Goal: Task Accomplishment & Management: Contribute content

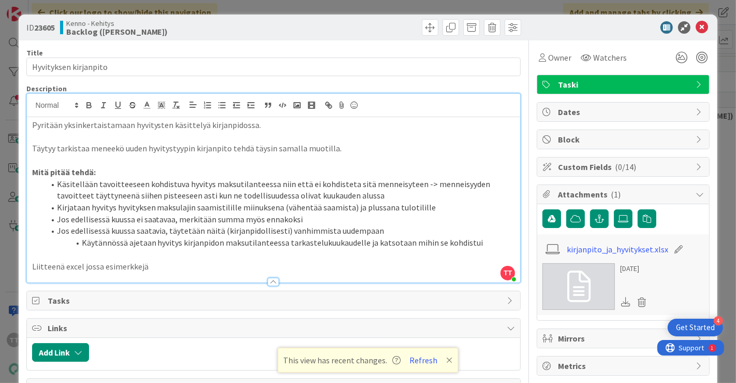
scroll to position [6902, 0]
click at [696, 27] on icon at bounding box center [702, 27] width 12 height 12
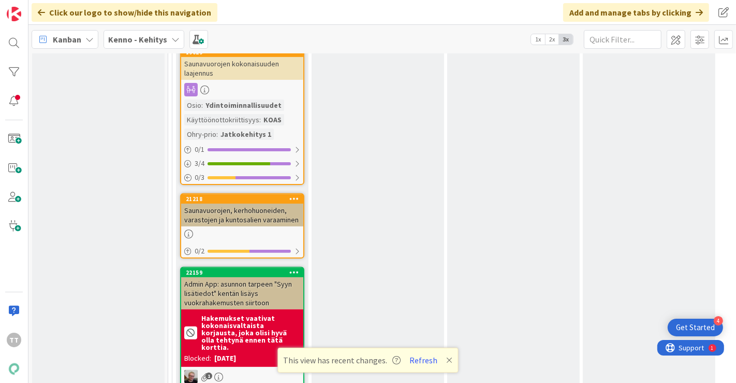
click at [147, 42] on b "Kenno - Kehitys" at bounding box center [137, 39] width 59 height 10
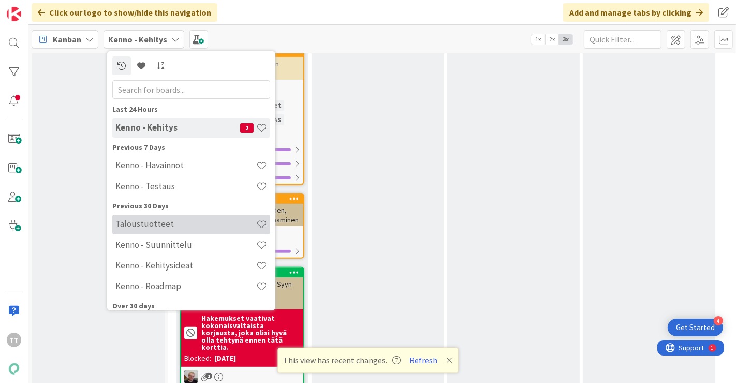
click at [149, 223] on h4 "Taloustuotteet" at bounding box center [185, 223] width 141 height 10
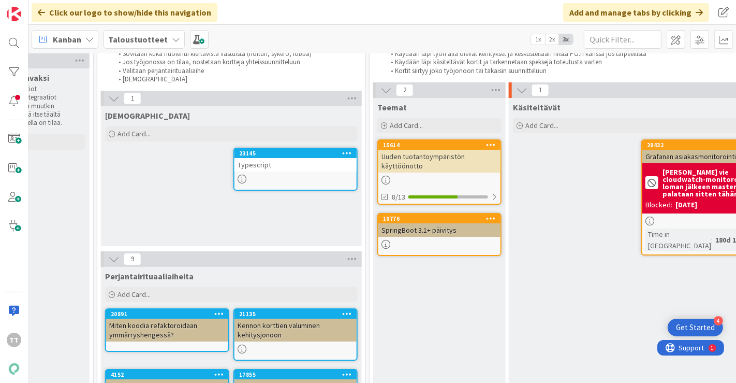
scroll to position [0, 638]
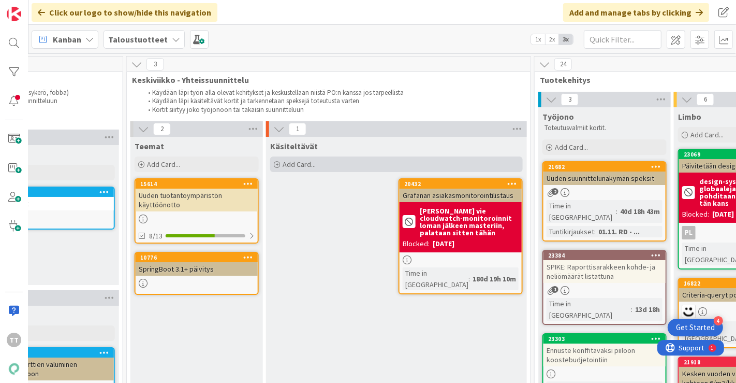
click at [283, 164] on span "Add Card..." at bounding box center [299, 163] width 33 height 9
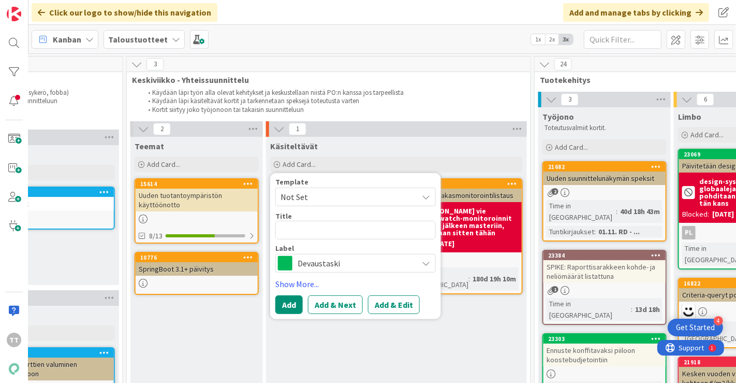
type textarea "x"
type textarea "K"
type textarea "x"
type textarea "Ko"
type textarea "x"
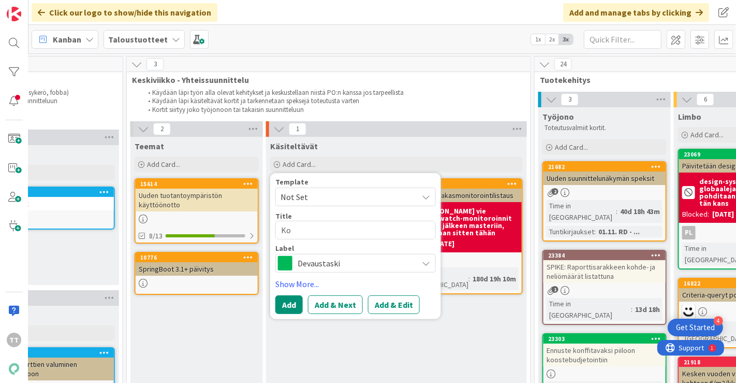
type textarea "Kor"
type textarea "x"
type textarea "Kork"
type textarea "x"
type textarea "Korko"
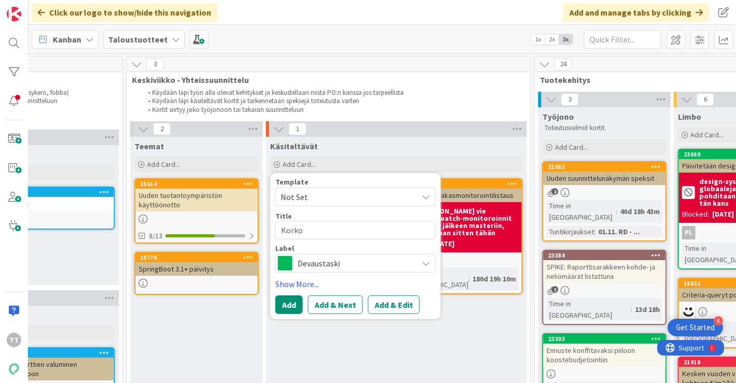
type textarea "x"
type textarea "Korkoe"
type textarea "x"
type textarea "Korkoen"
type textarea "x"
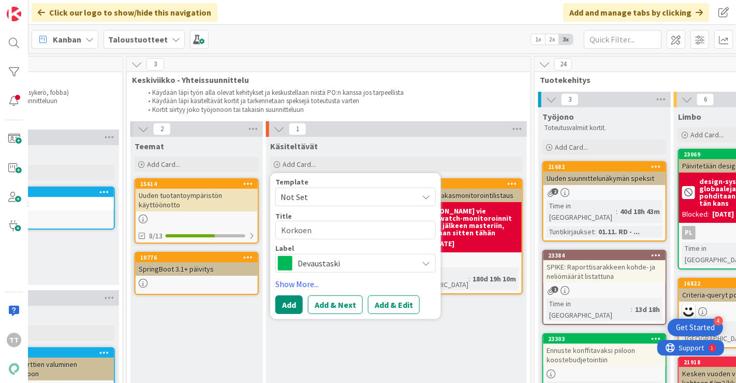
type textarea "Korkoenn"
type textarea "x"
type textarea "Korkoennu"
type textarea "x"
type textarea "Korkoennus"
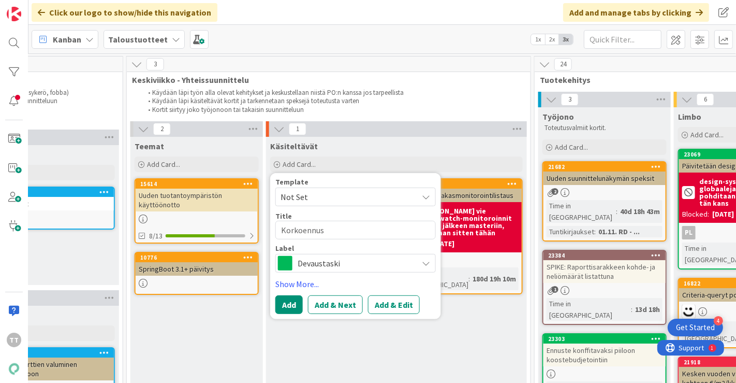
type textarea "x"
type textarea "Korkoennust"
type textarea "x"
type textarea "Korkoennuste"
type textarea "x"
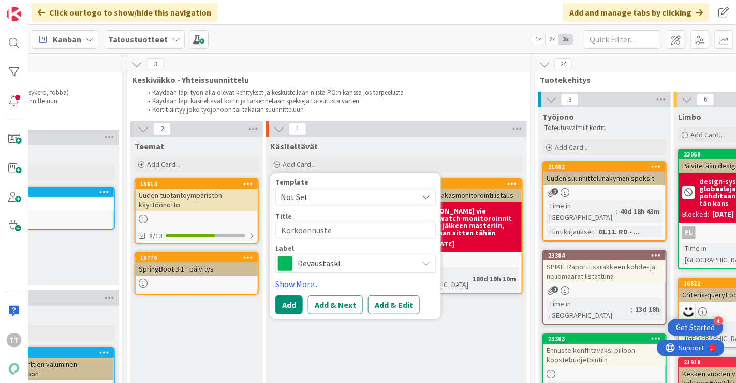
type textarea "Korkoennustee"
type textarea "x"
type textarea "Korkoennusteen"
type textarea "x"
type textarea "Korkoennusteen"
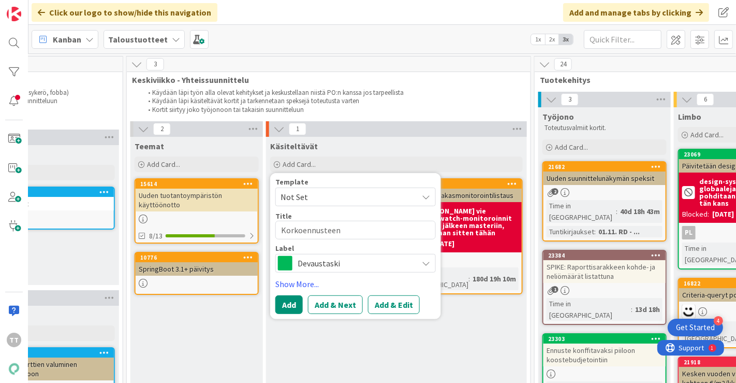
type textarea "x"
type textarea "Korkoennusteen e"
type textarea "x"
type textarea "Korkoennusteen ex"
type textarea "x"
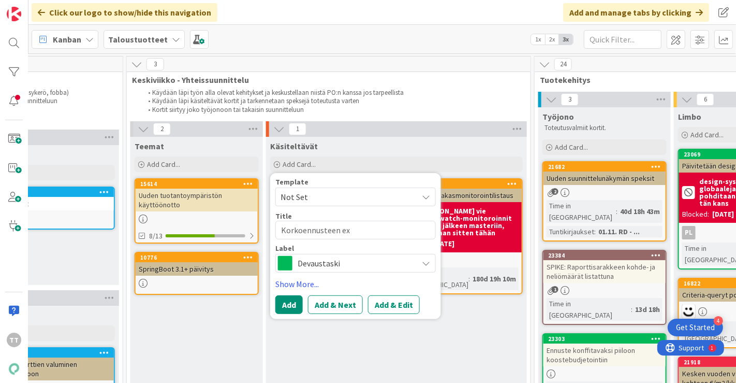
type textarea "Korkoennusteen exp"
type textarea "x"
type textarea "Korkoennusteen expo"
type textarea "x"
type textarea "Korkoennusteen expor"
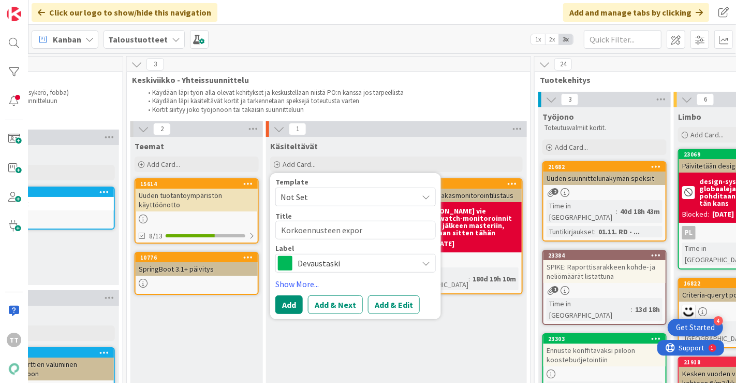
type textarea "x"
type textarea "Korkoennusteen export"
type textarea "x"
type textarea "Korkoennusteen export/"
type textarea "x"
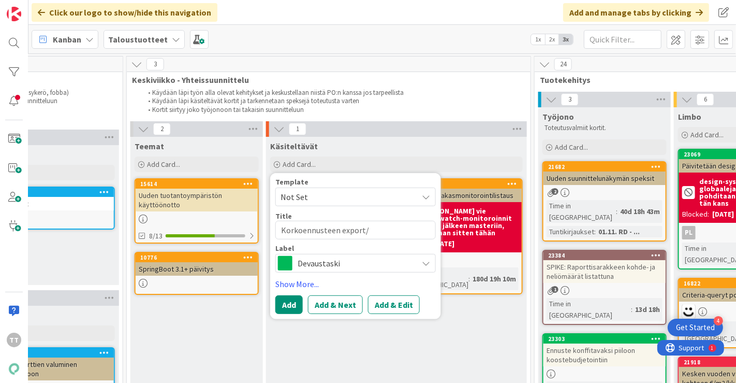
type textarea "Korkoennusteen export/i"
type textarea "x"
type textarea "Korkoennusteen export/im"
type textarea "x"
type textarea "Korkoennusteen export/imp"
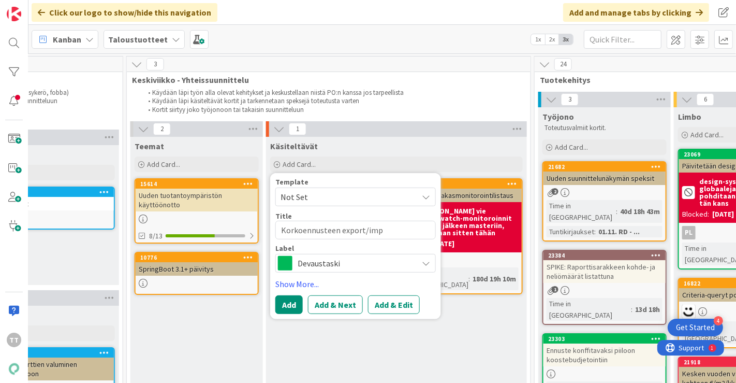
type textarea "x"
type textarea "Korkoennusteen export/impo"
type textarea "x"
type textarea "Korkoennusteen export/impor"
type textarea "x"
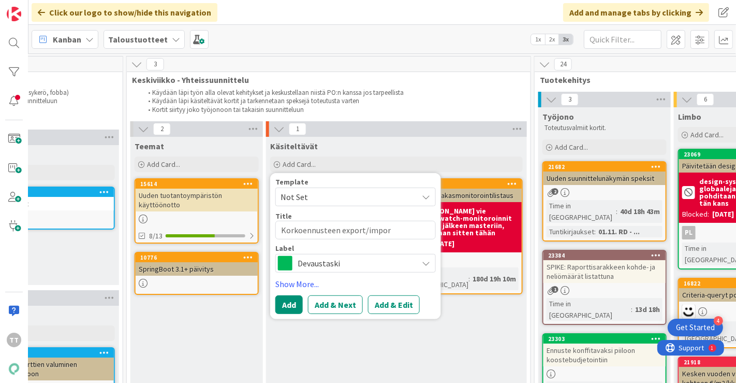
type textarea "Korkoennusteen export/import"
type textarea "x"
type textarea "Korkoennusteen export/import"
type textarea "x"
type textarea "Korkoennusteen export/import ("
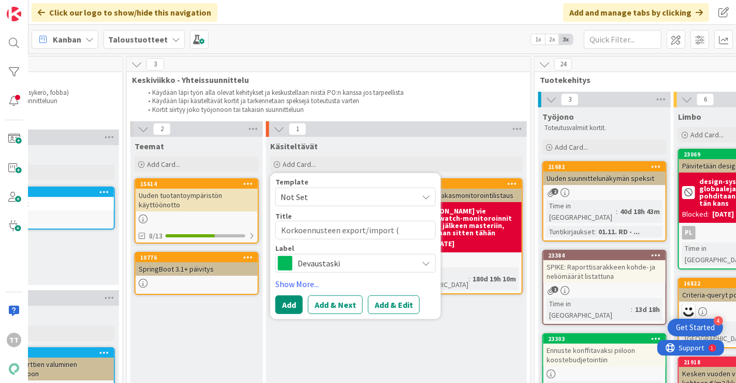
type textarea "x"
type textarea "Korkoennusteen export/import (e"
type textarea "x"
type textarea "Korkoennusteen export/import (ex"
type textarea "x"
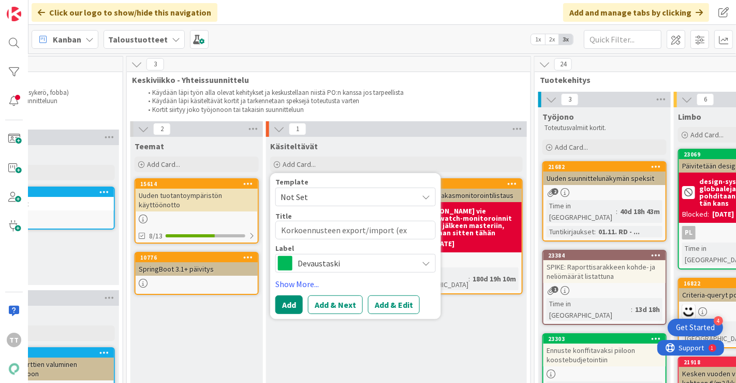
type textarea "Korkoennusteen export/import (exc"
type textarea "x"
type textarea "Korkoennusteen export/import (excel"
type textarea "x"
type textarea "Korkoennusteen export/import (excel)"
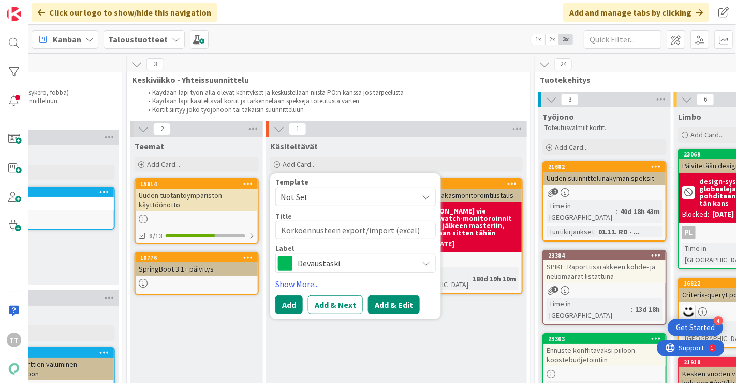
click at [392, 306] on button "Add & Edit" at bounding box center [394, 304] width 52 height 19
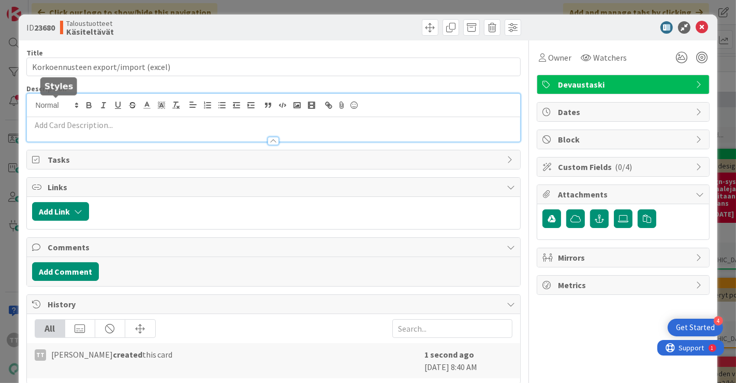
click at [71, 102] on div at bounding box center [274, 118] width 494 height 48
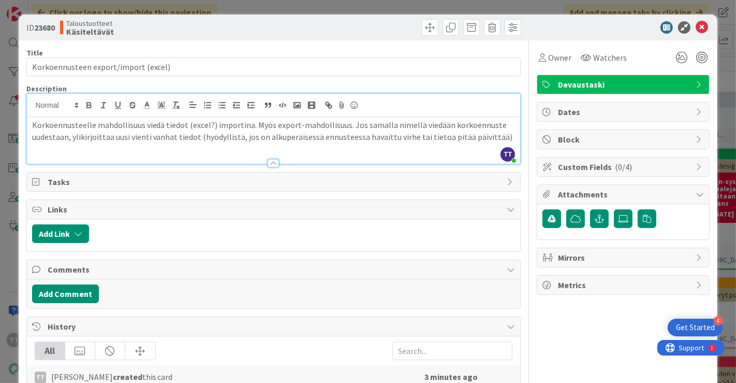
click at [257, 137] on p "Korkoennusteelle mahdollisuus viedä tiedot (excel?) importina. Myös export-mahd…" at bounding box center [274, 130] width 484 height 23
click at [349, 137] on p "Korkoennusteelle mahdollisuus viedä tiedot (excel?) importina. Myös export-mahd…" at bounding box center [274, 130] width 484 height 23
click at [501, 135] on p "Korkoennusteelle mahdollisuus viedä tiedot (excel?) importina. Myös export-mahd…" at bounding box center [274, 130] width 484 height 23
click at [247, 125] on p "Korkoennusteelle mahdollisuus viedä tiedot (excel?) importina. Myös export-mahd…" at bounding box center [274, 130] width 484 height 23
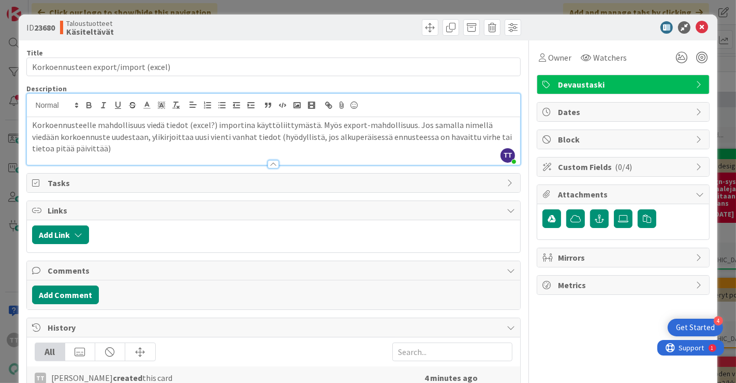
click at [113, 148] on p "Korkoennusteelle mahdollisuus viedä tiedot (excel?) importina käyttöliittymästä…" at bounding box center [274, 136] width 484 height 35
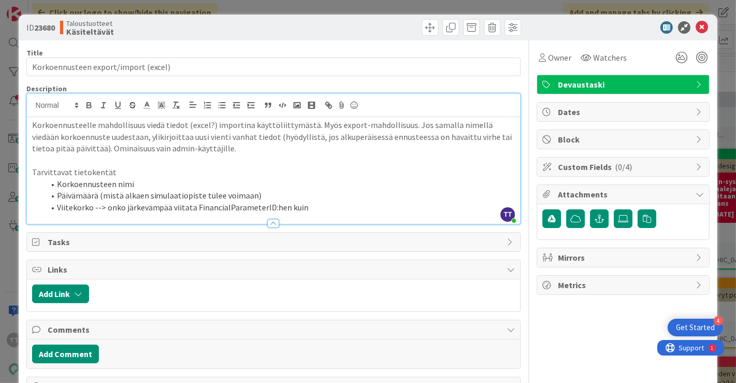
click at [145, 204] on li "Viitekorko --> onko järkevämpää viitata FinancialParameterID:hen kuin" at bounding box center [280, 207] width 471 height 12
click at [284, 209] on li "Viitekorko --> onko järkevintä viitata FinancialParameterID:hen kuin" at bounding box center [280, 207] width 471 height 12
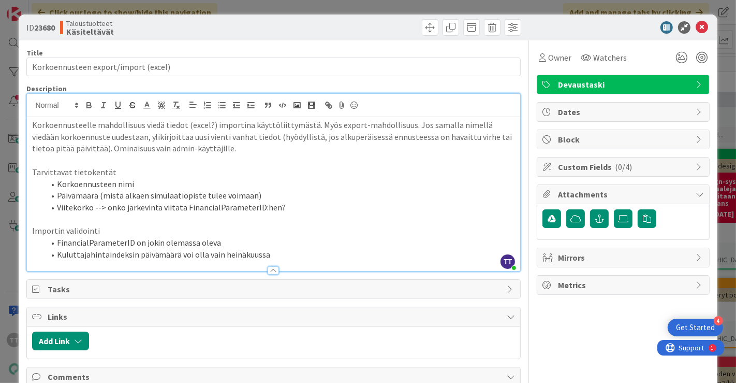
click at [139, 254] on li "Kuluttajahintaindeksin päivämäärä voi olla vain heinäkuussa" at bounding box center [280, 254] width 471 height 12
click at [285, 254] on li "Kuluttajahintaindeksin simulaatiopiste voi olla vain heinäkuussa" at bounding box center [280, 254] width 471 height 12
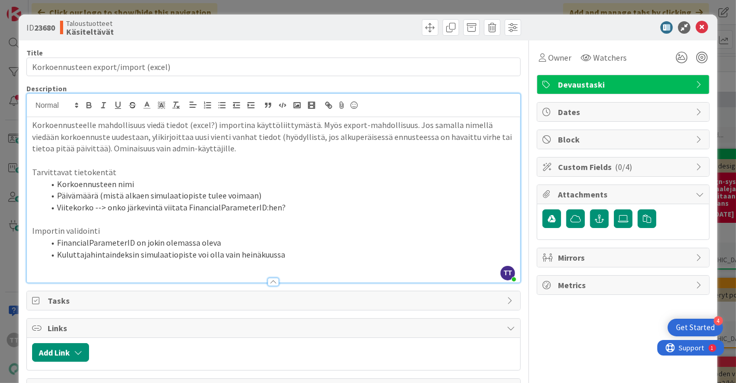
click at [287, 208] on li "Viitekorko --> onko järkevintä viitata FinancialParameterID:hen?" at bounding box center [280, 207] width 471 height 12
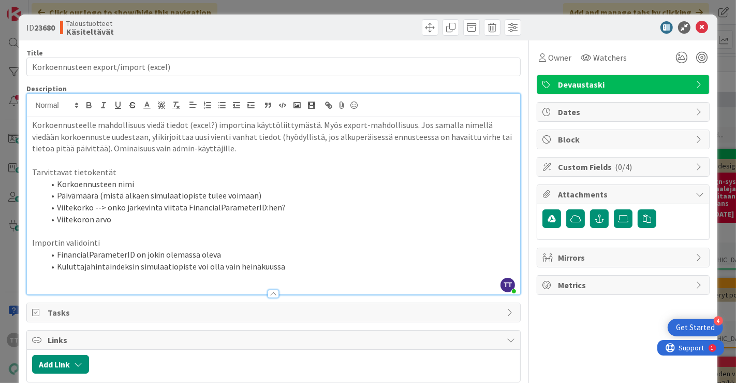
click at [288, 265] on li "Kuluttajahintaindeksin simulaatiopiste voi olla vain heinäkuussa" at bounding box center [280, 266] width 471 height 12
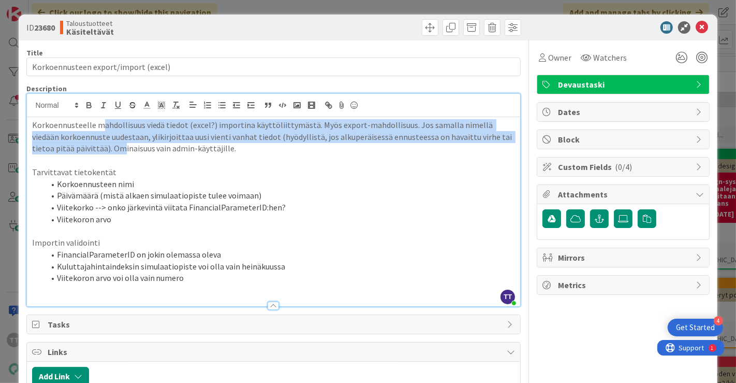
drag, startPoint x: 99, startPoint y: 128, endPoint x: 100, endPoint y: 144, distance: 16.1
click at [100, 144] on p "Korkoennusteelle mahdollisuus viedä tiedot (excel?) importina käyttöliittymästä…" at bounding box center [274, 136] width 484 height 35
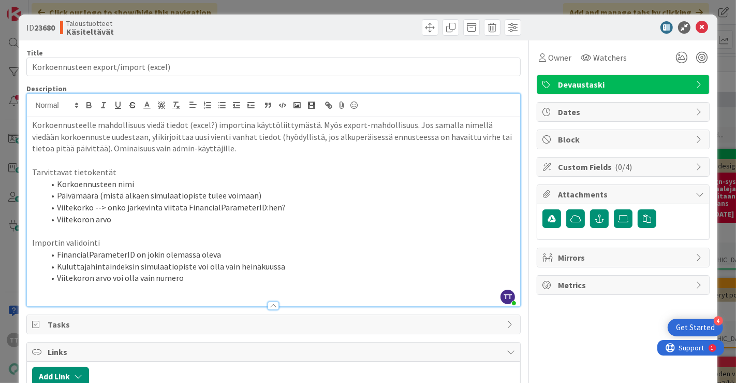
click at [189, 280] on li "Viitekoron arvo voi olla vain numero" at bounding box center [280, 278] width 471 height 12
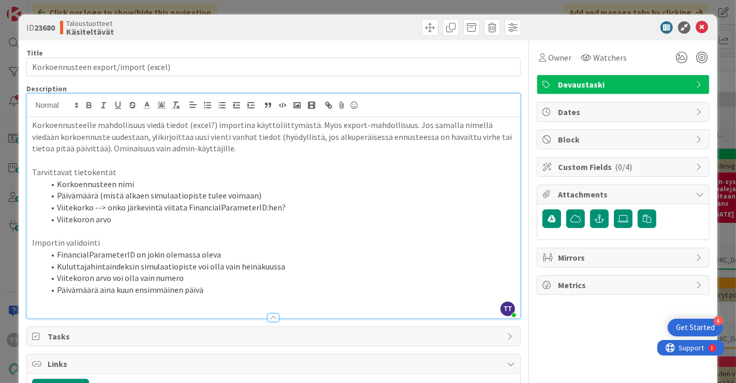
click at [56, 290] on li "Päivämäärä aina kuun ensimmäinen päivä" at bounding box center [280, 290] width 471 height 12
click at [696, 26] on icon at bounding box center [702, 27] width 12 height 12
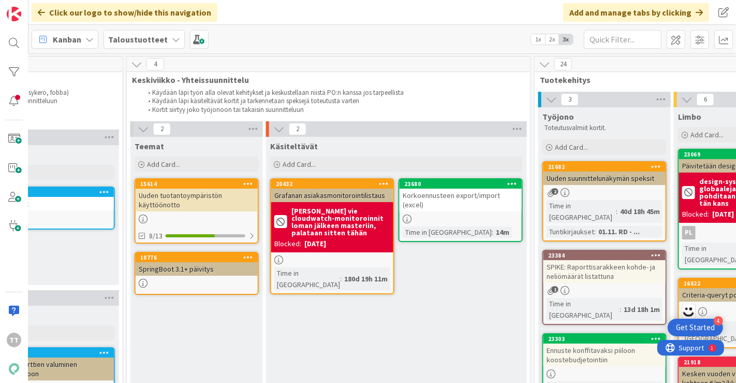
click at [461, 203] on div "23680 Korkoennusteen export/import (excel) Time in [GEOGRAPHIC_DATA] : 14m" at bounding box center [461, 210] width 124 height 64
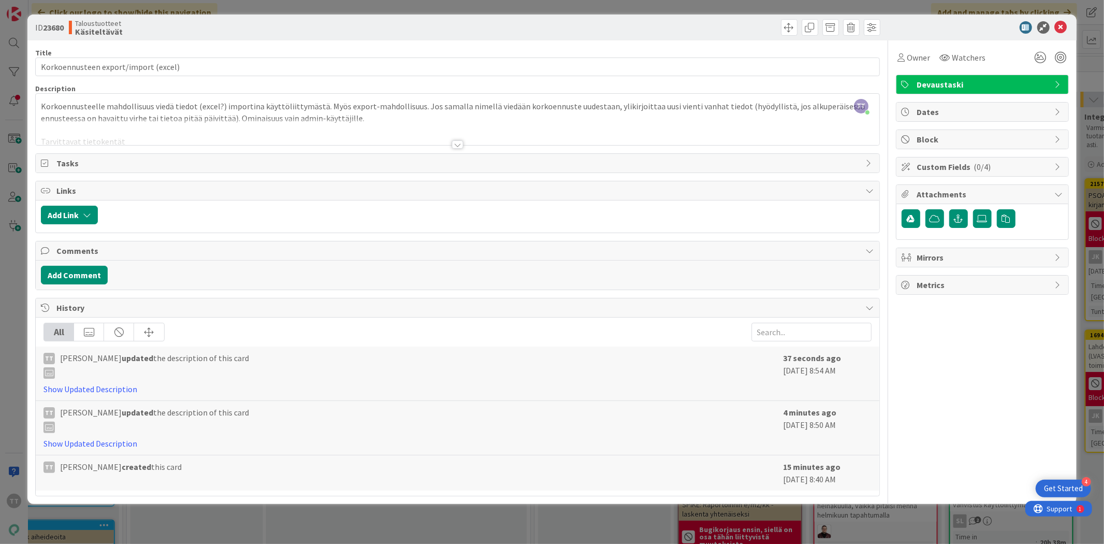
scroll to position [0, 882]
click at [736, 24] on icon at bounding box center [1061, 27] width 12 height 12
